Goal: Task Accomplishment & Management: Manage account settings

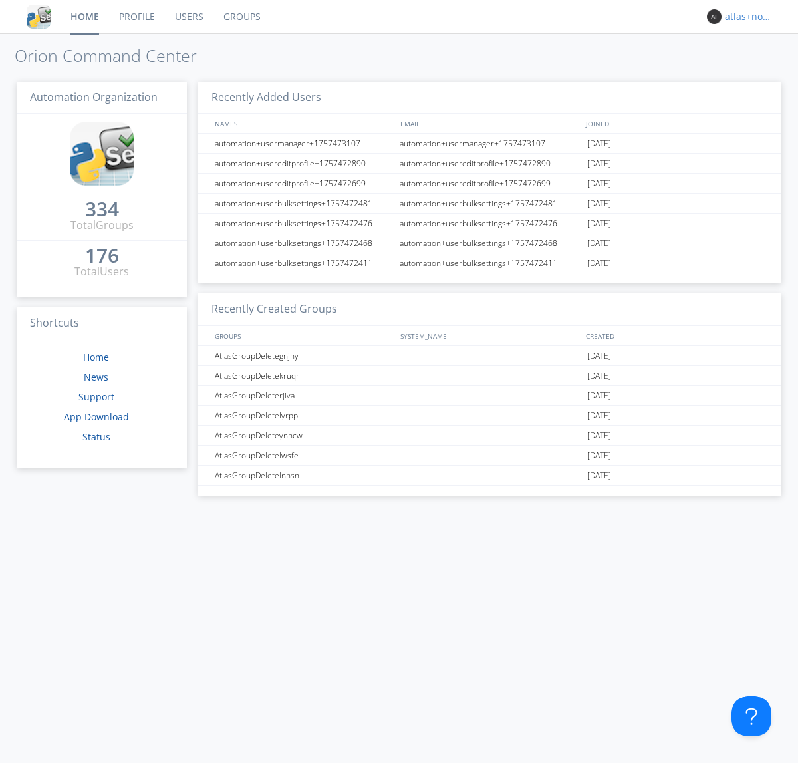
click at [746, 17] on div "atlas+nodispatch" at bounding box center [750, 16] width 50 height 13
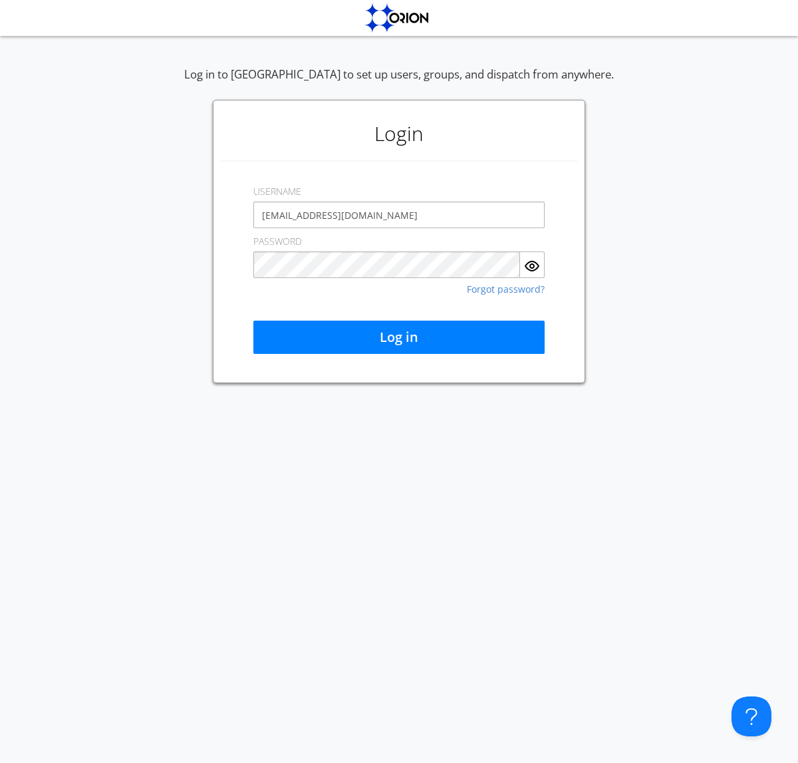
type input "[EMAIL_ADDRESS][DOMAIN_NAME]"
click at [399, 337] on button "Log in" at bounding box center [398, 337] width 291 height 33
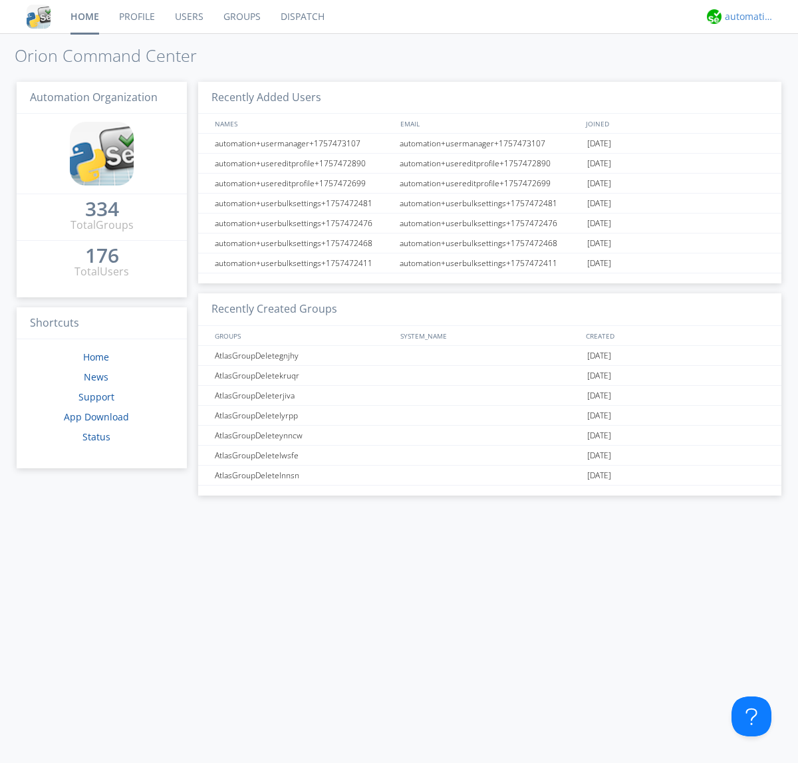
click at [746, 17] on div "automation+atlas" at bounding box center [750, 16] width 50 height 13
